Goal: Find contact information: Obtain details needed to contact an individual or organization

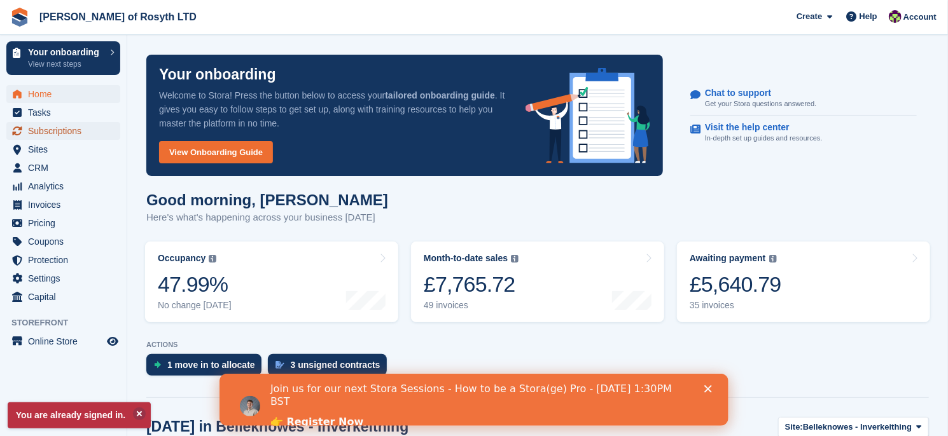
click at [64, 132] on span "Subscriptions" at bounding box center [66, 131] width 76 height 18
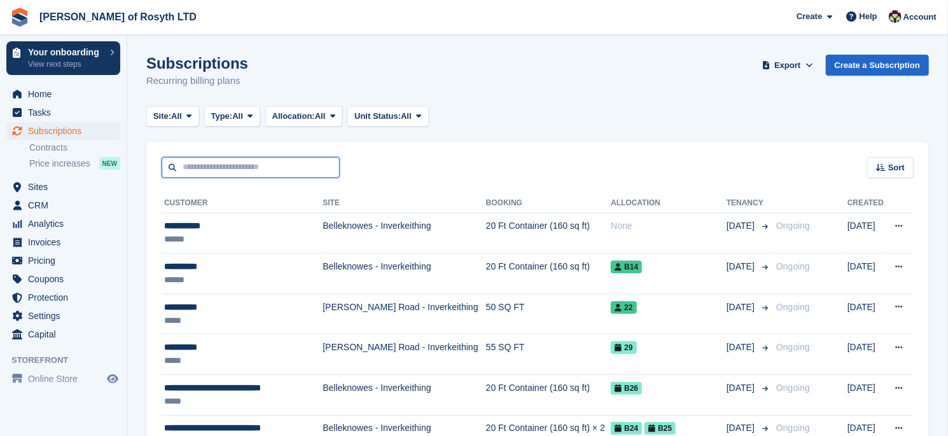
click at [233, 163] on input "text" at bounding box center [251, 167] width 178 height 21
type input "*******"
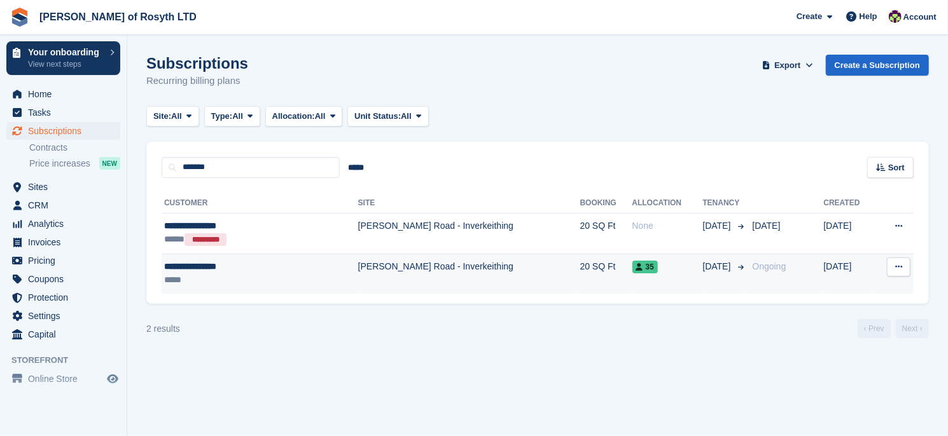
click at [192, 268] on div "**********" at bounding box center [231, 266] width 135 height 13
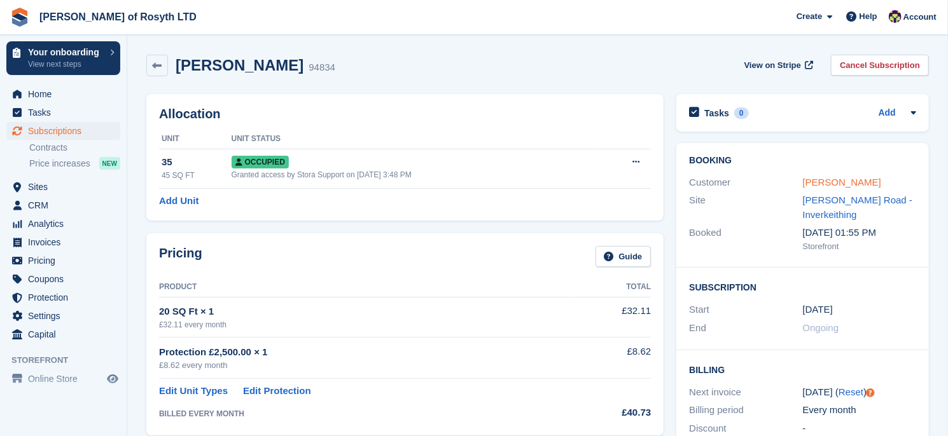
click at [826, 181] on link "Patricia McNeill" at bounding box center [842, 182] width 78 height 11
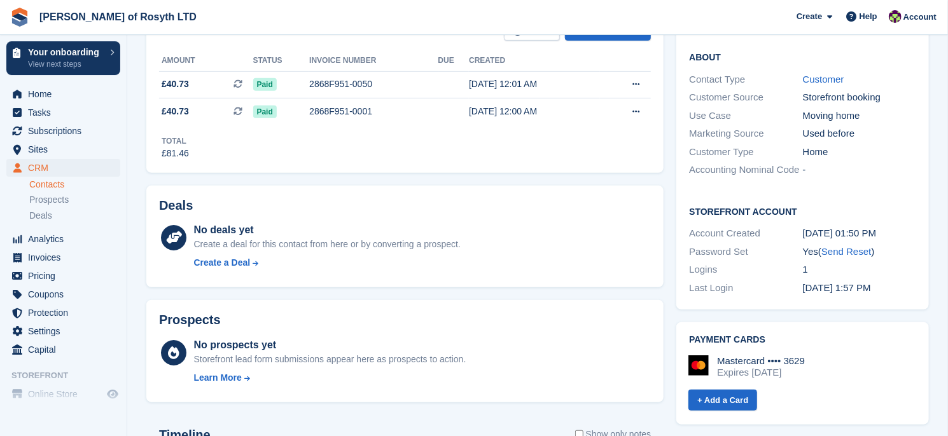
scroll to position [254, 0]
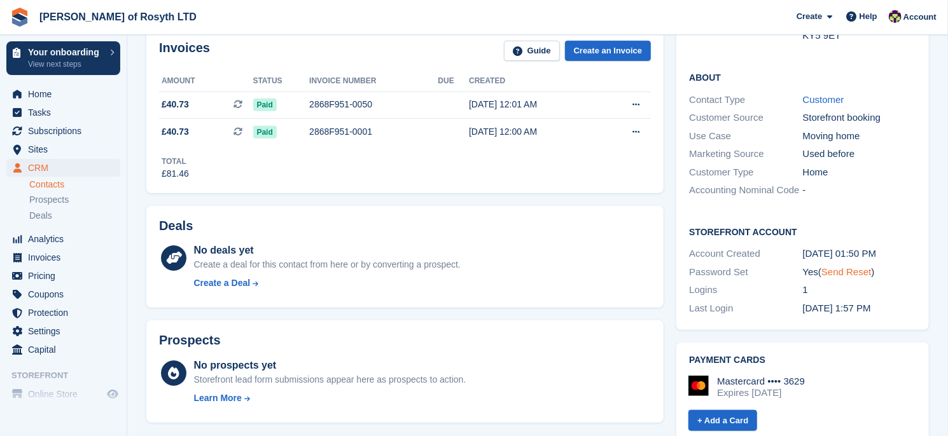
click at [852, 267] on link "Send Reset" at bounding box center [846, 272] width 50 height 11
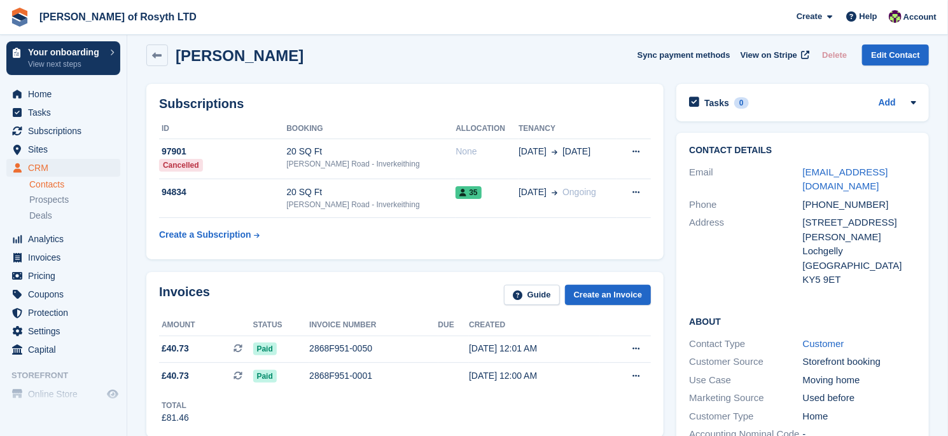
scroll to position [0, 0]
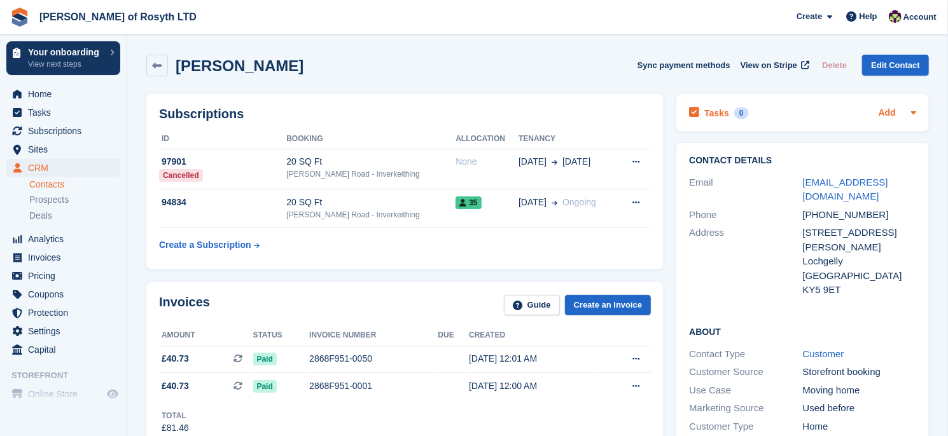
click at [888, 116] on link "Add" at bounding box center [887, 113] width 17 height 15
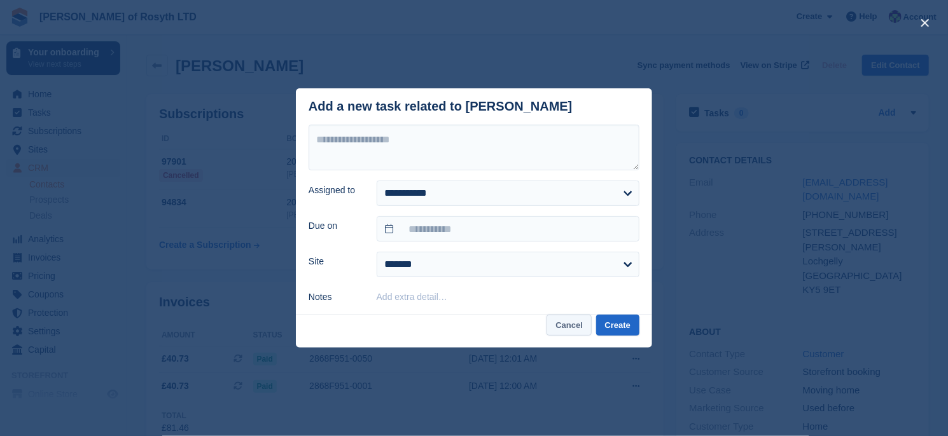
click at [573, 324] on button "Cancel" at bounding box center [568, 325] width 45 height 21
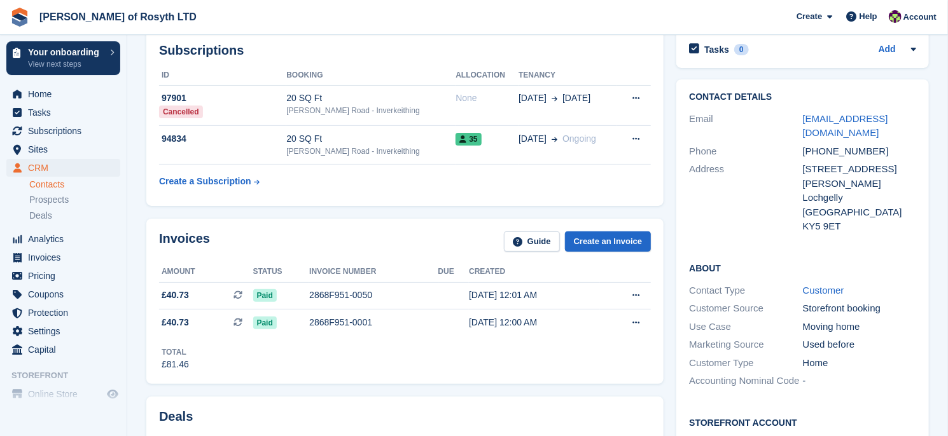
scroll to position [127, 0]
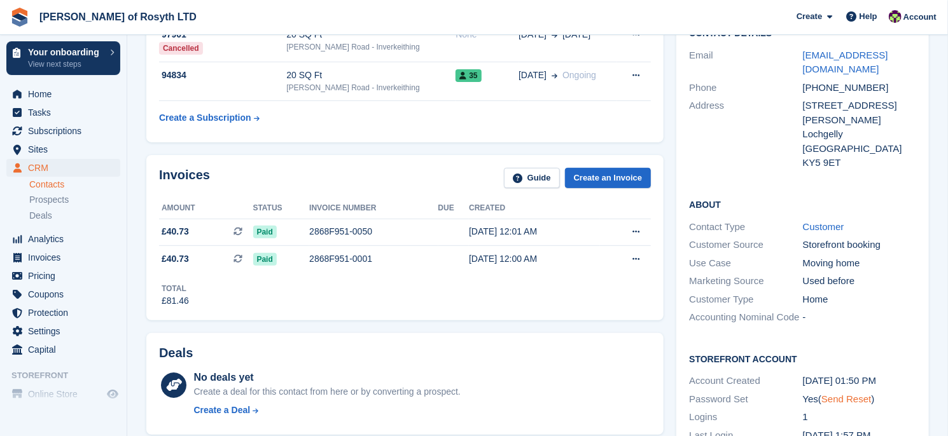
click at [856, 394] on link "Send Reset" at bounding box center [846, 399] width 50 height 11
drag, startPoint x: 914, startPoint y: 52, endPoint x: 802, endPoint y: 40, distance: 112.6
click at [802, 40] on div "Contact Details Email pat54mcneill@gmail.com Phone +447749908261 Address 21 Pax…" at bounding box center [802, 100] width 253 height 169
copy div "pat54mcneill@gmail.com"
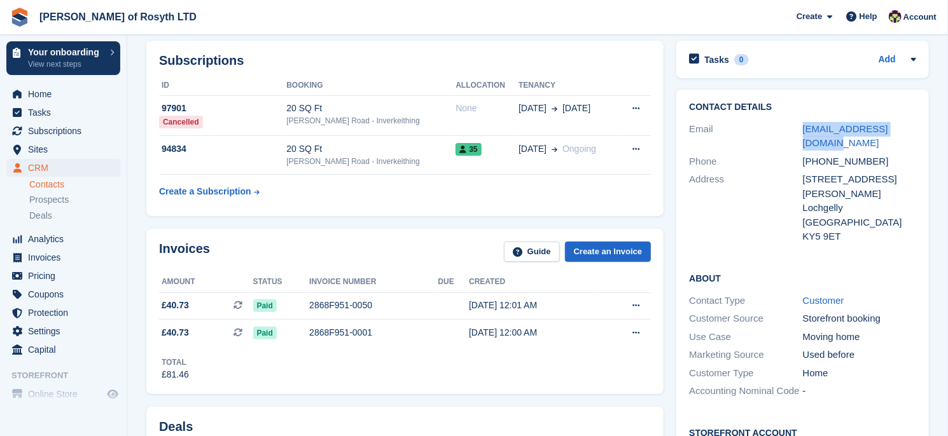
scroll to position [0, 0]
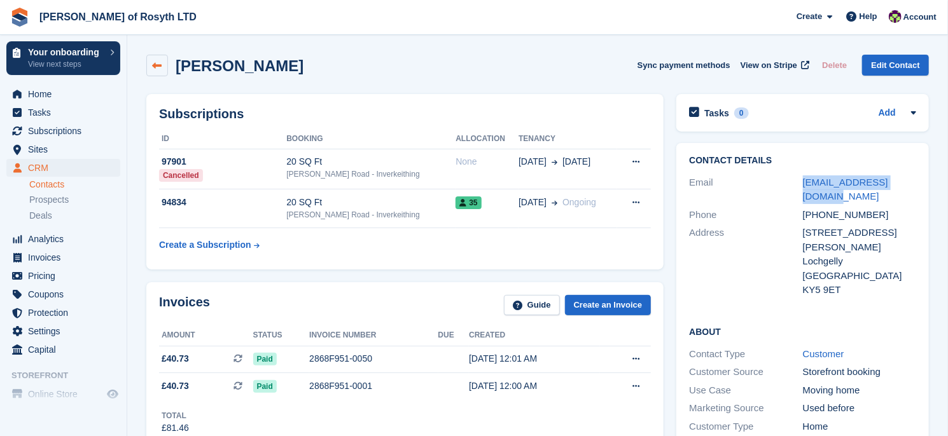
click at [162, 64] on icon at bounding box center [158, 66] width 10 height 10
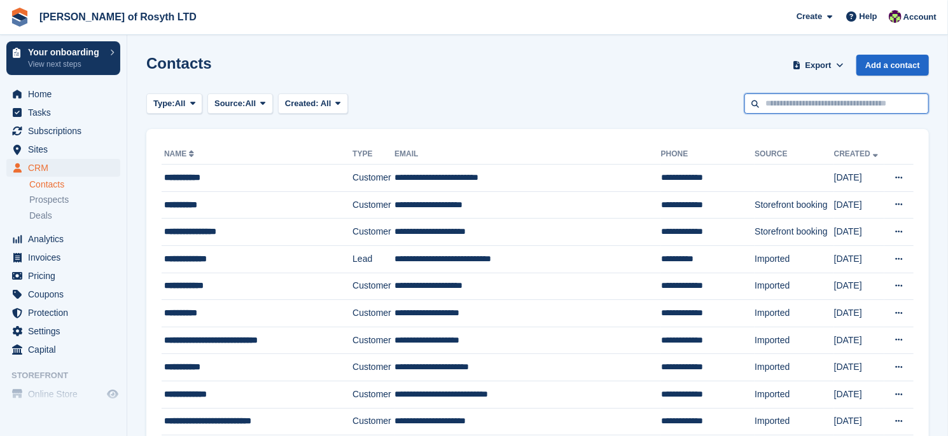
click at [845, 104] on input "text" at bounding box center [836, 104] width 184 height 21
type input "*******"
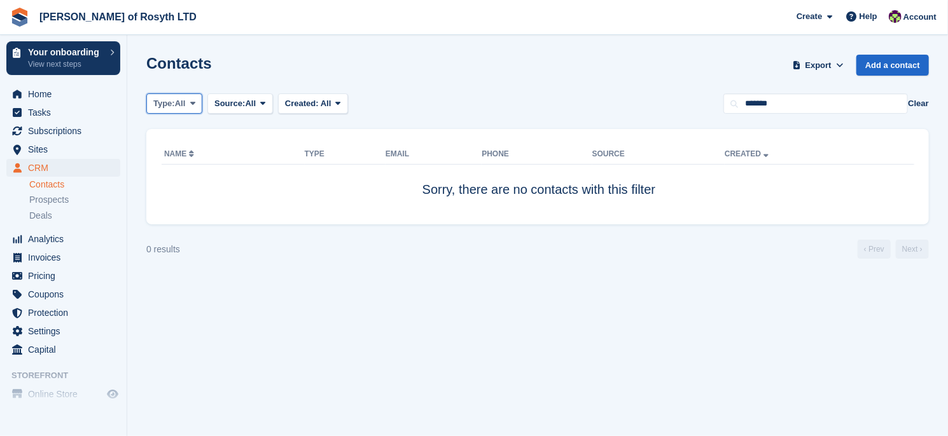
click at [193, 100] on icon at bounding box center [192, 103] width 5 height 8
click at [324, 105] on span "All" at bounding box center [326, 104] width 11 height 10
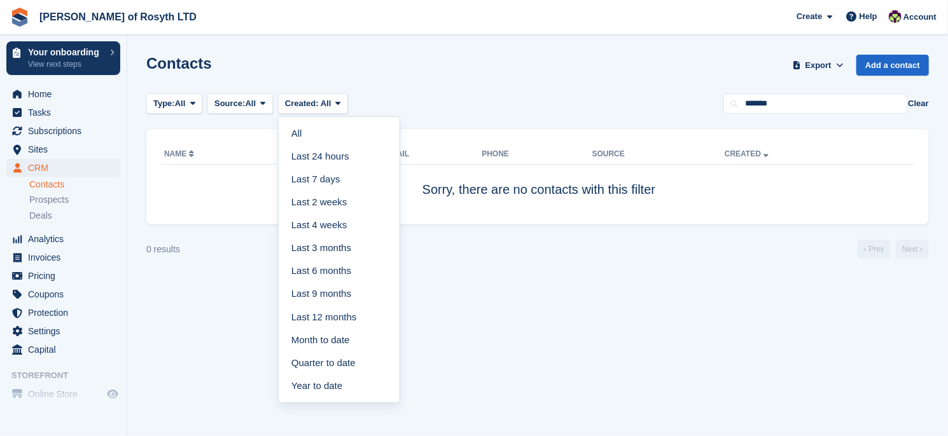
click at [646, 344] on section "Contacts Export Export Contacts Export a CSV of all Contacts which match the cu…" at bounding box center [537, 218] width 821 height 436
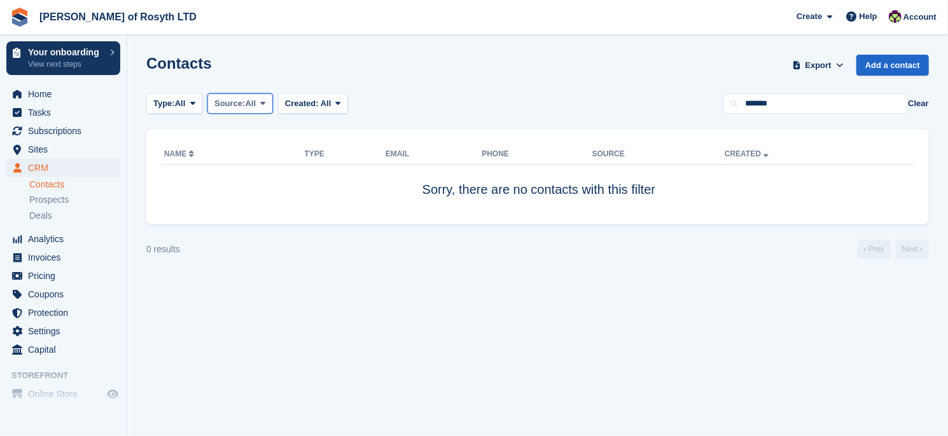
click at [262, 106] on span at bounding box center [263, 104] width 10 height 10
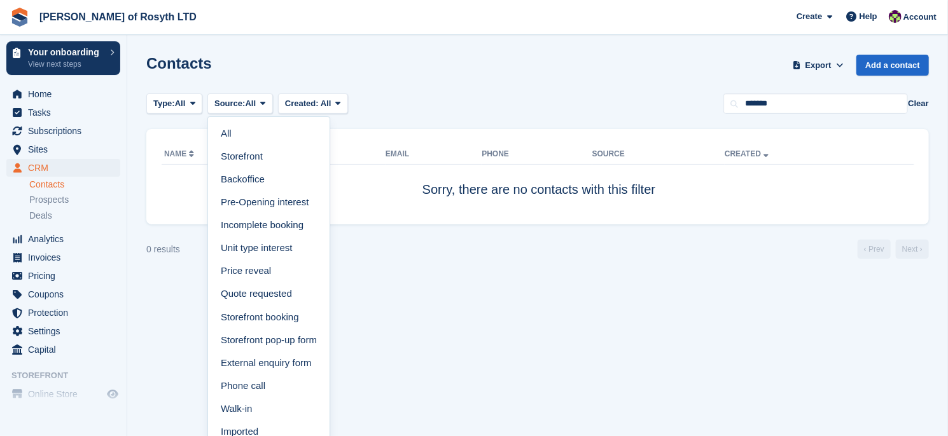
click at [504, 333] on section "Contacts Export Export Contacts Export a CSV of all Contacts which match the cu…" at bounding box center [537, 218] width 821 height 436
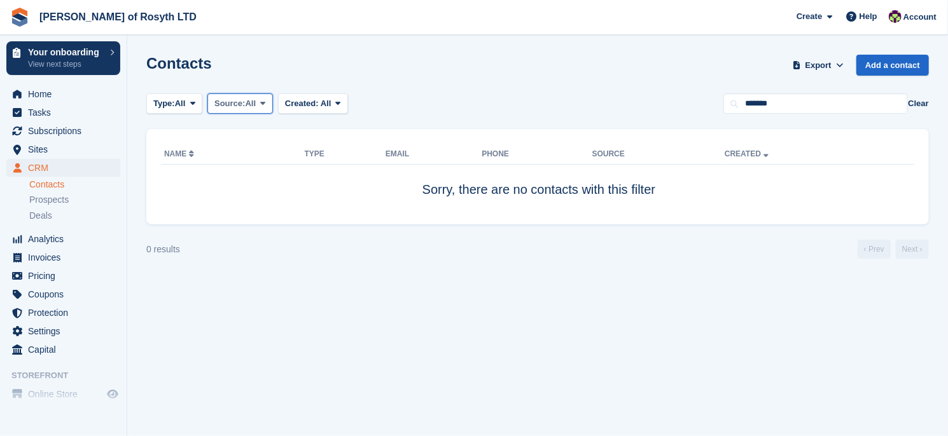
click at [268, 109] on button "Source: All" at bounding box center [240, 104] width 66 height 21
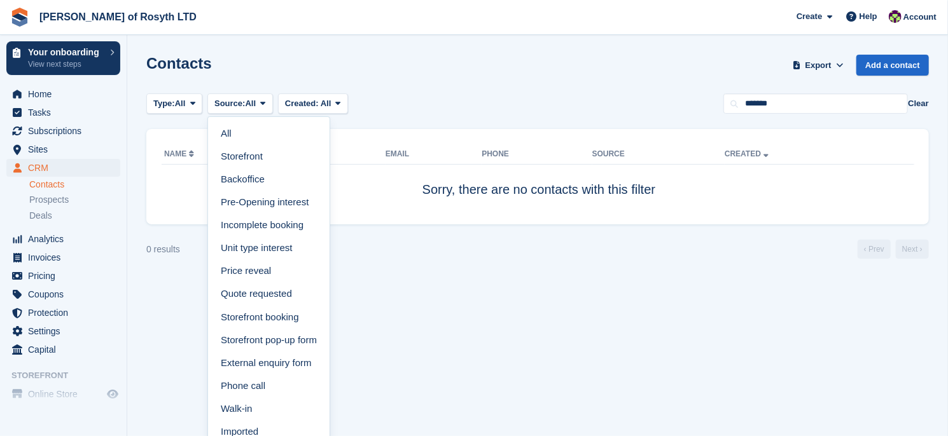
click at [363, 387] on section "Contacts Export Export Contacts Export a CSV of all Contacts which match the cu…" at bounding box center [537, 218] width 821 height 436
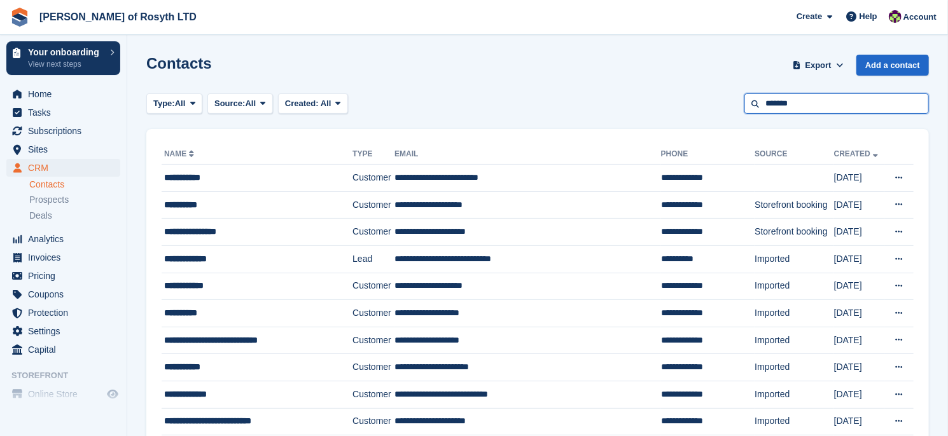
drag, startPoint x: 808, startPoint y: 100, endPoint x: 246, endPoint y: 26, distance: 566.6
type input "*******"
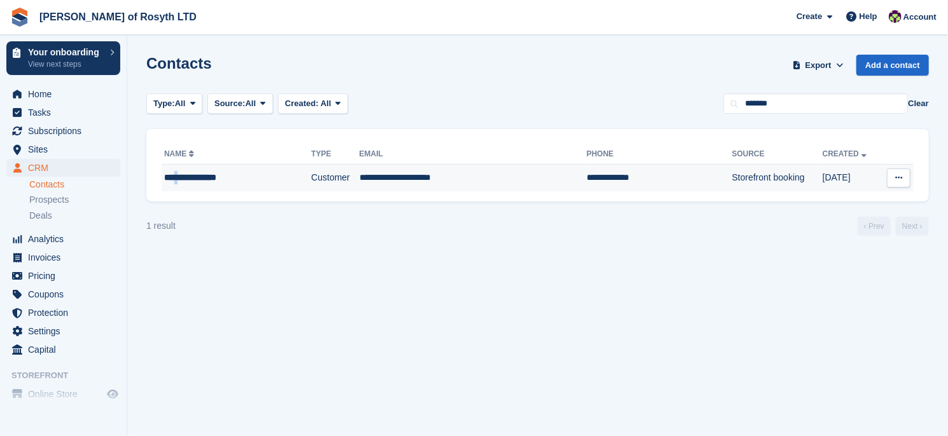
click at [178, 175] on div "**********" at bounding box center [223, 177] width 118 height 13
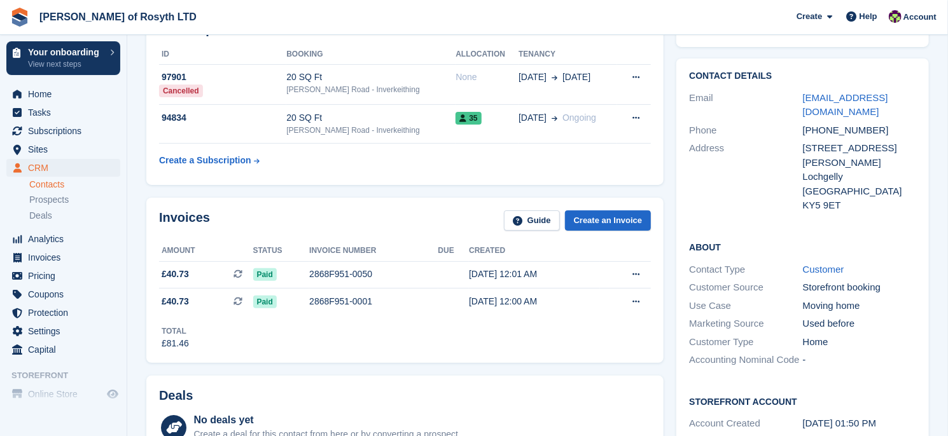
scroll to position [64, 0]
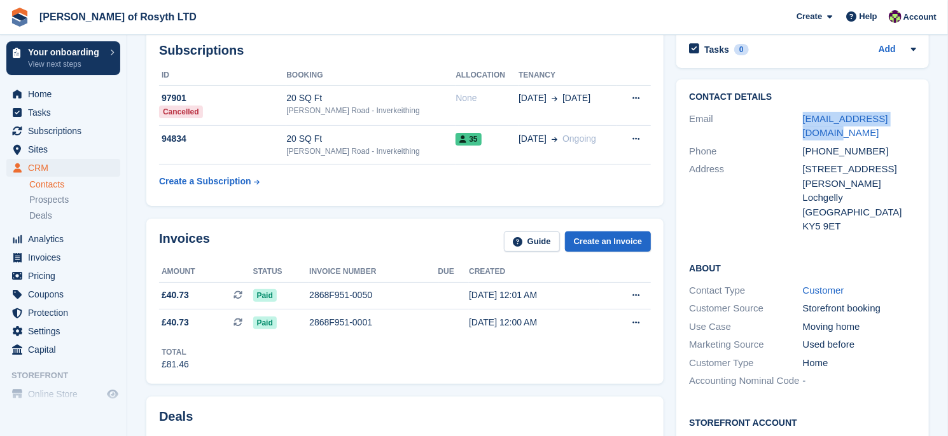
drag, startPoint x: 910, startPoint y: 119, endPoint x: 800, endPoint y: 111, distance: 110.4
click at [800, 111] on div "Email pat54mcneill@gmail.com" at bounding box center [802, 126] width 227 height 32
copy div "pat54mcneill@gmail.com"
